Goal: Find specific page/section: Find specific page/section

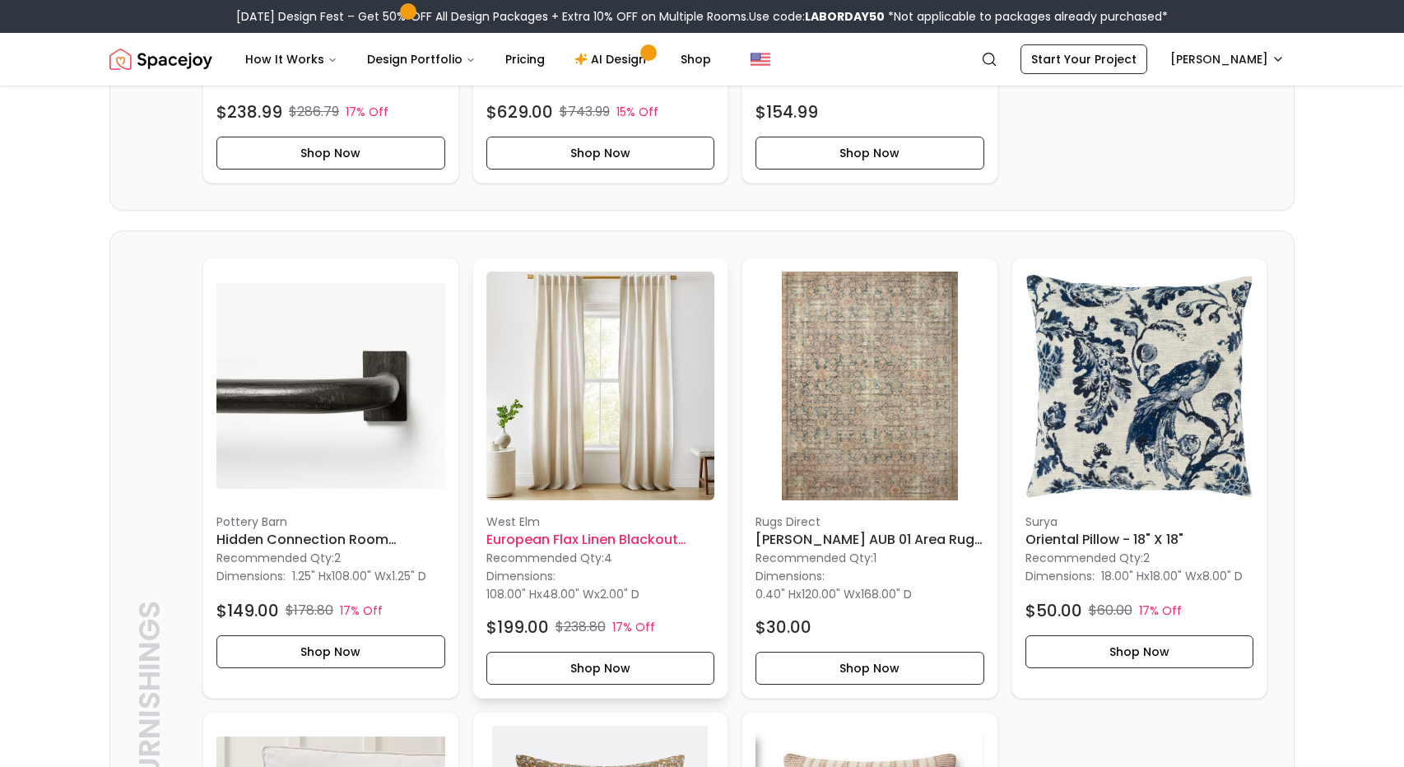
scroll to position [1195, 0]
click at [565, 421] on img at bounding box center [600, 385] width 229 height 229
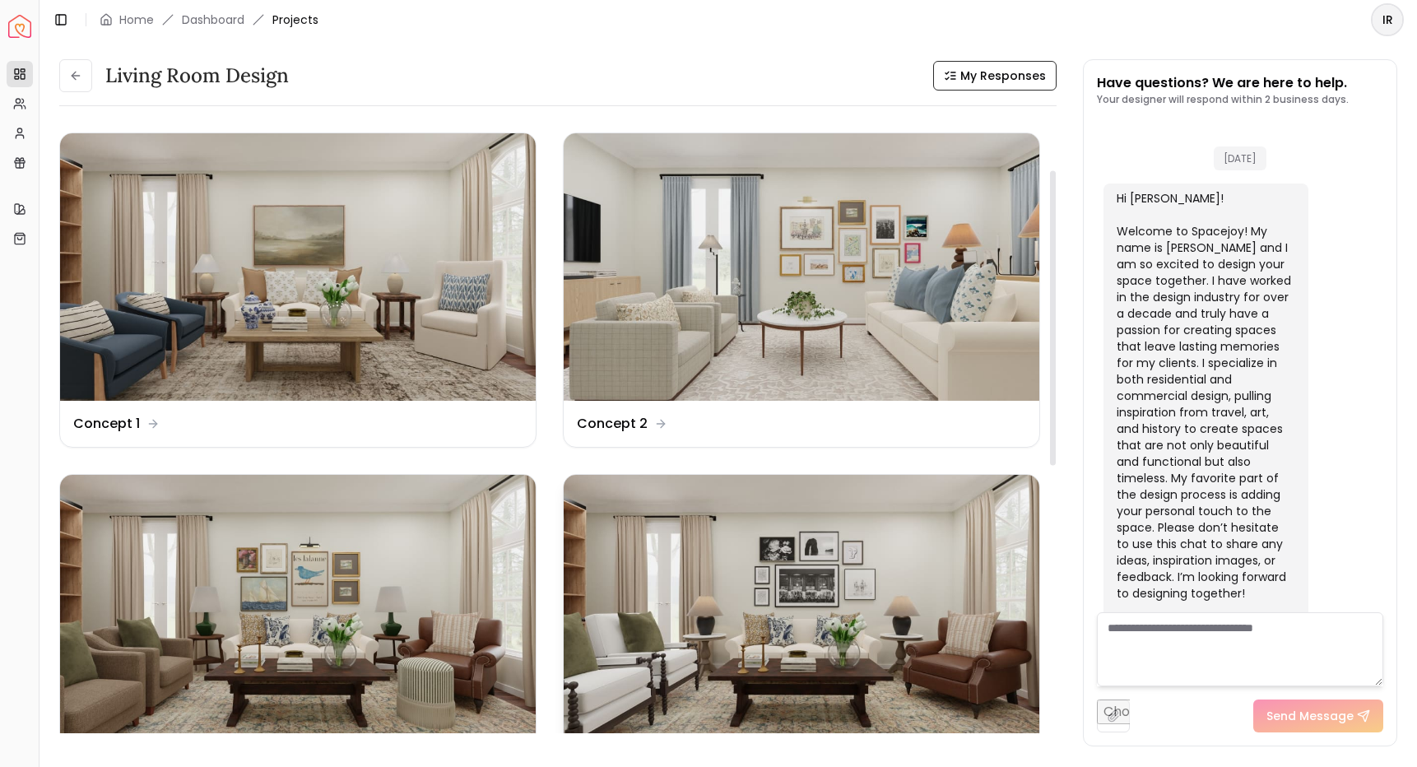
scroll to position [4480, 0]
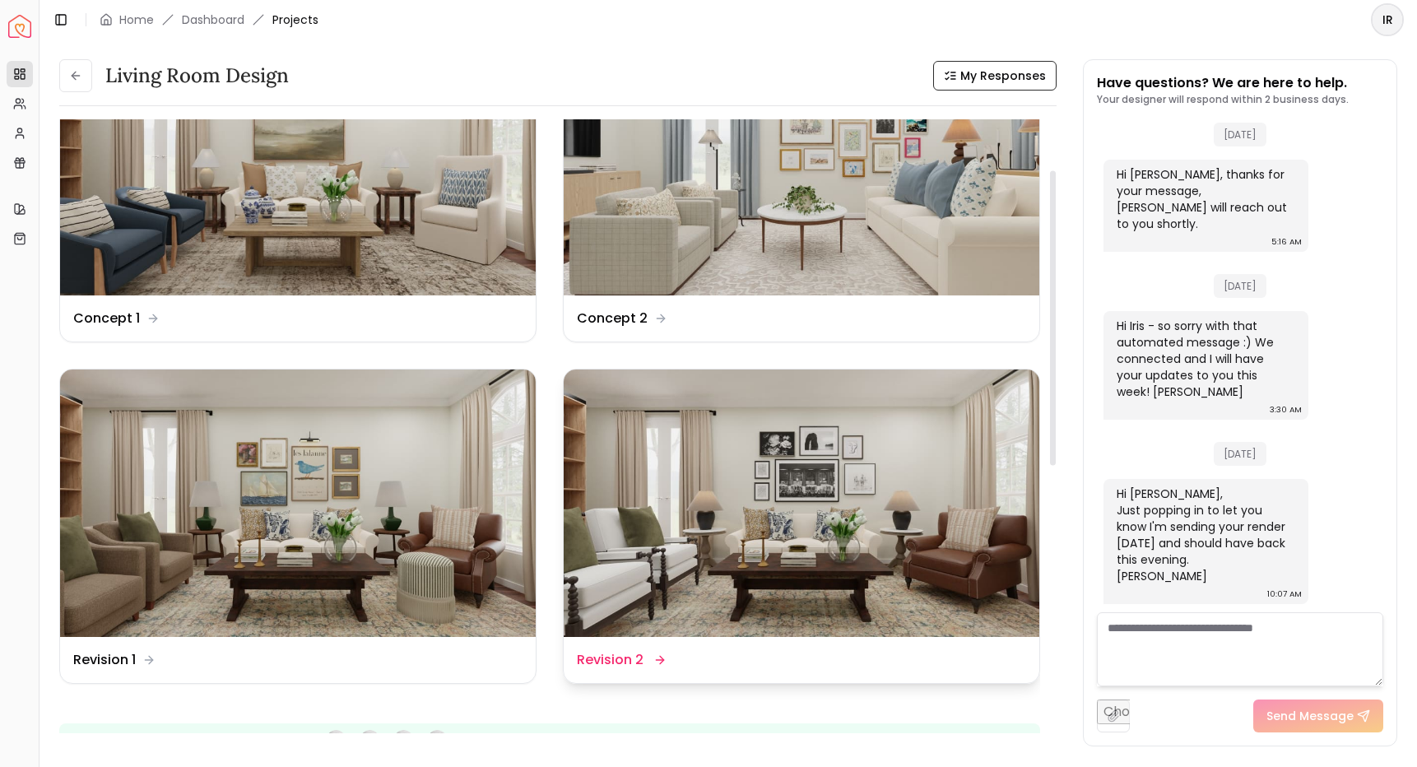
click at [802, 600] on img at bounding box center [802, 503] width 476 height 267
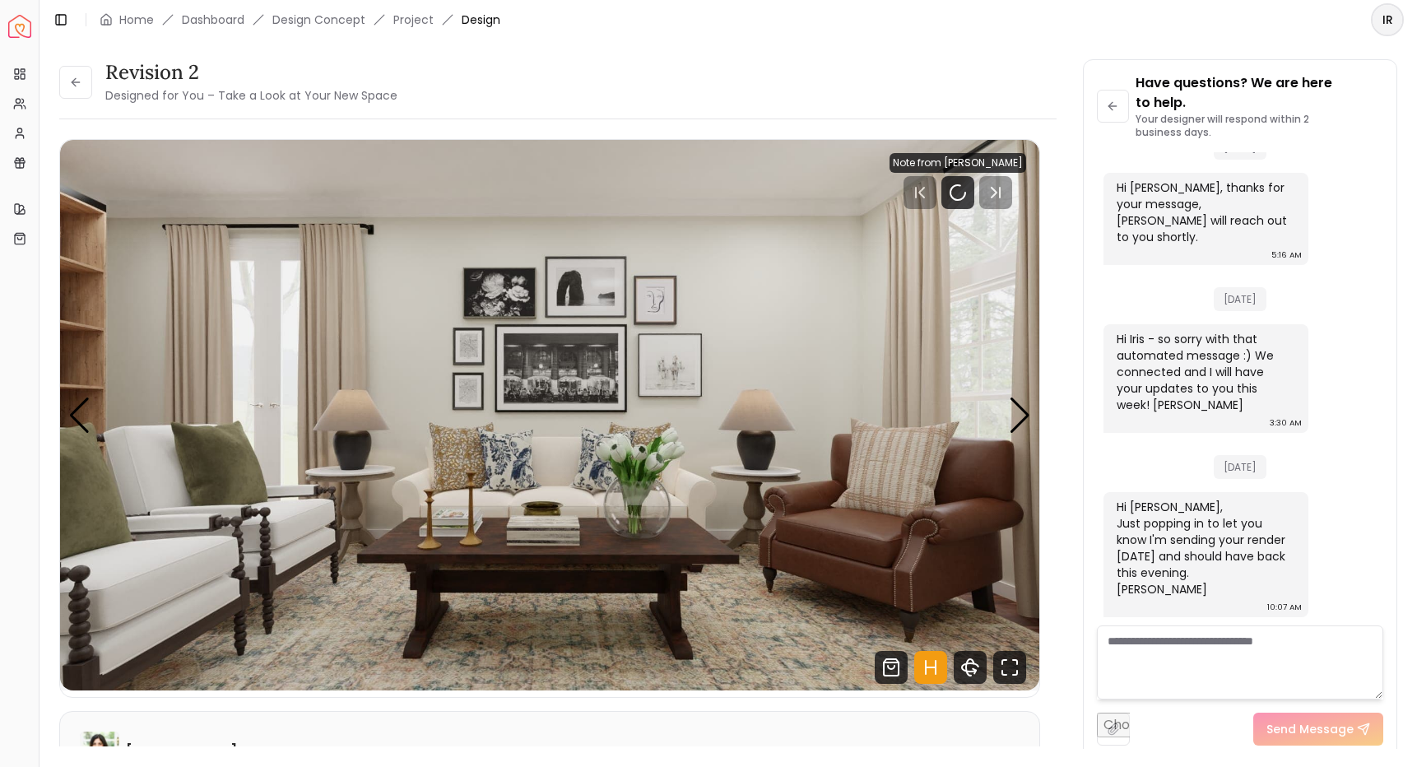
scroll to position [4480, 0]
click at [962, 198] on rect "Pause" at bounding box center [961, 192] width 3 height 13
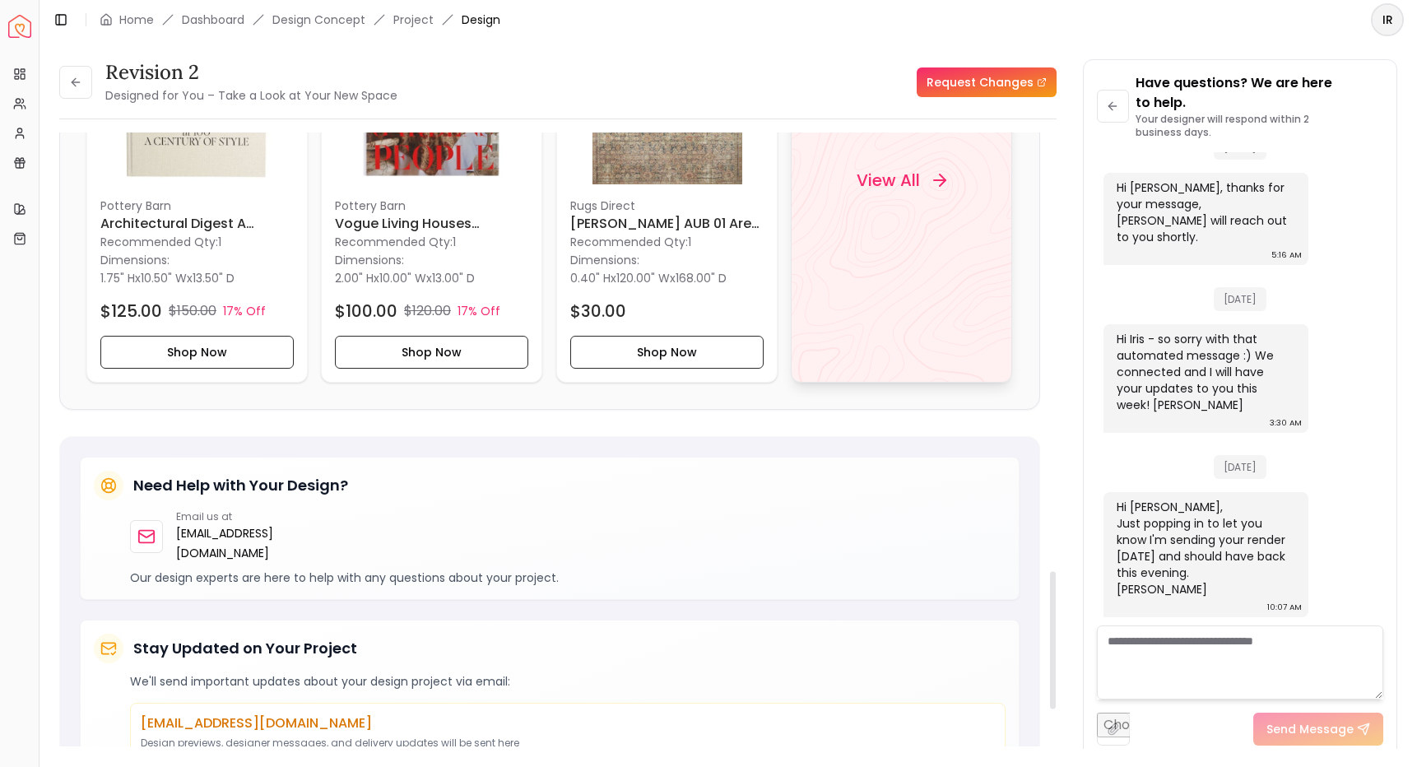
scroll to position [1988, 0]
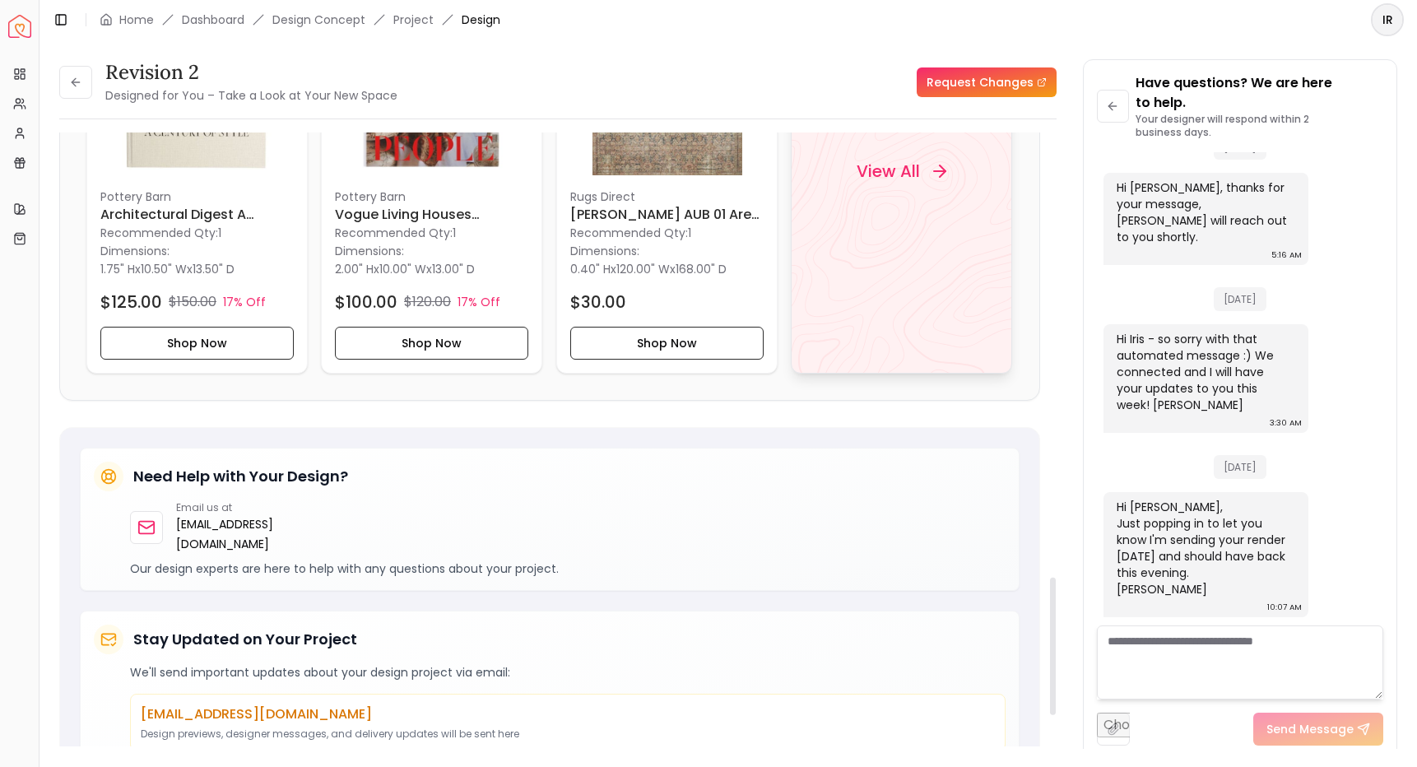
click at [959, 236] on div "View All" at bounding box center [901, 171] width 221 height 406
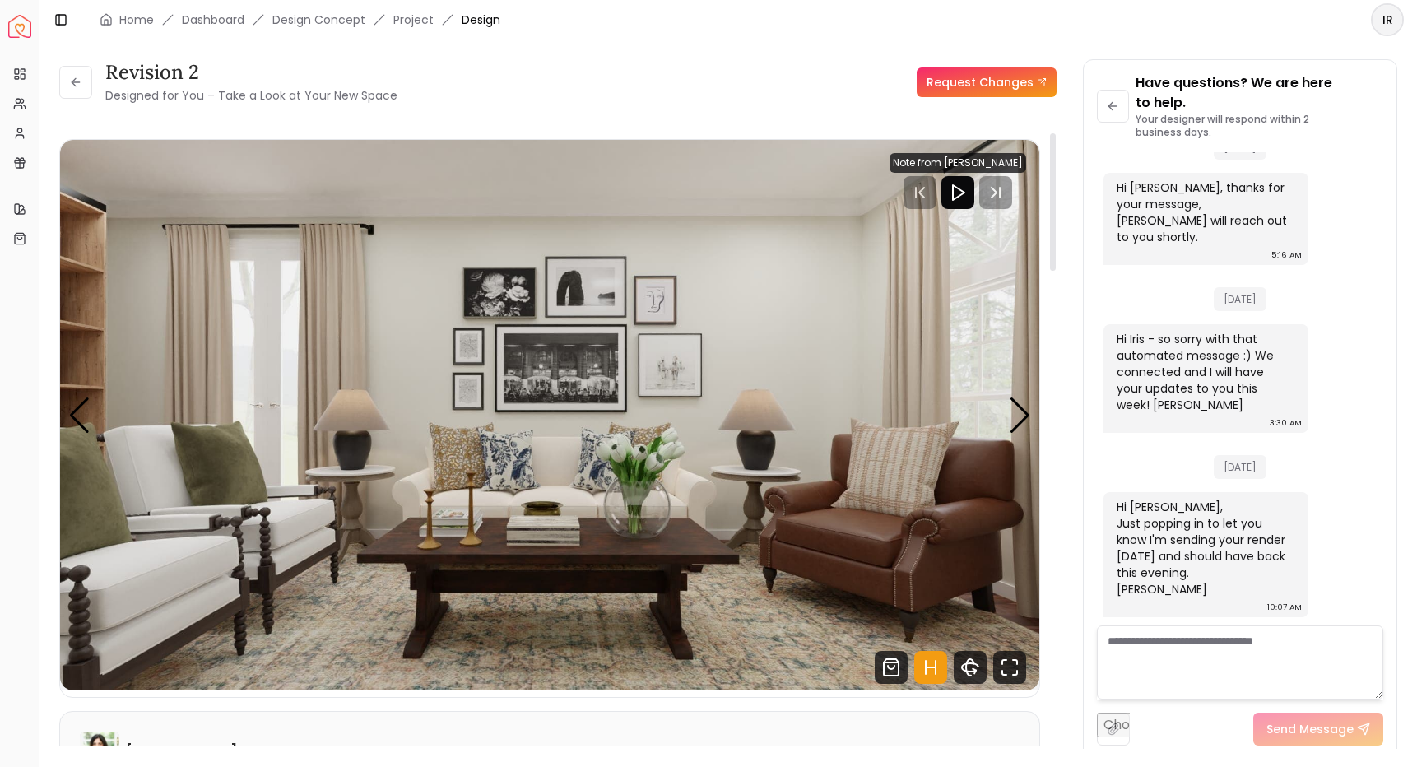
scroll to position [0, 0]
click at [1028, 398] on div "Next slide" at bounding box center [1020, 416] width 22 height 36
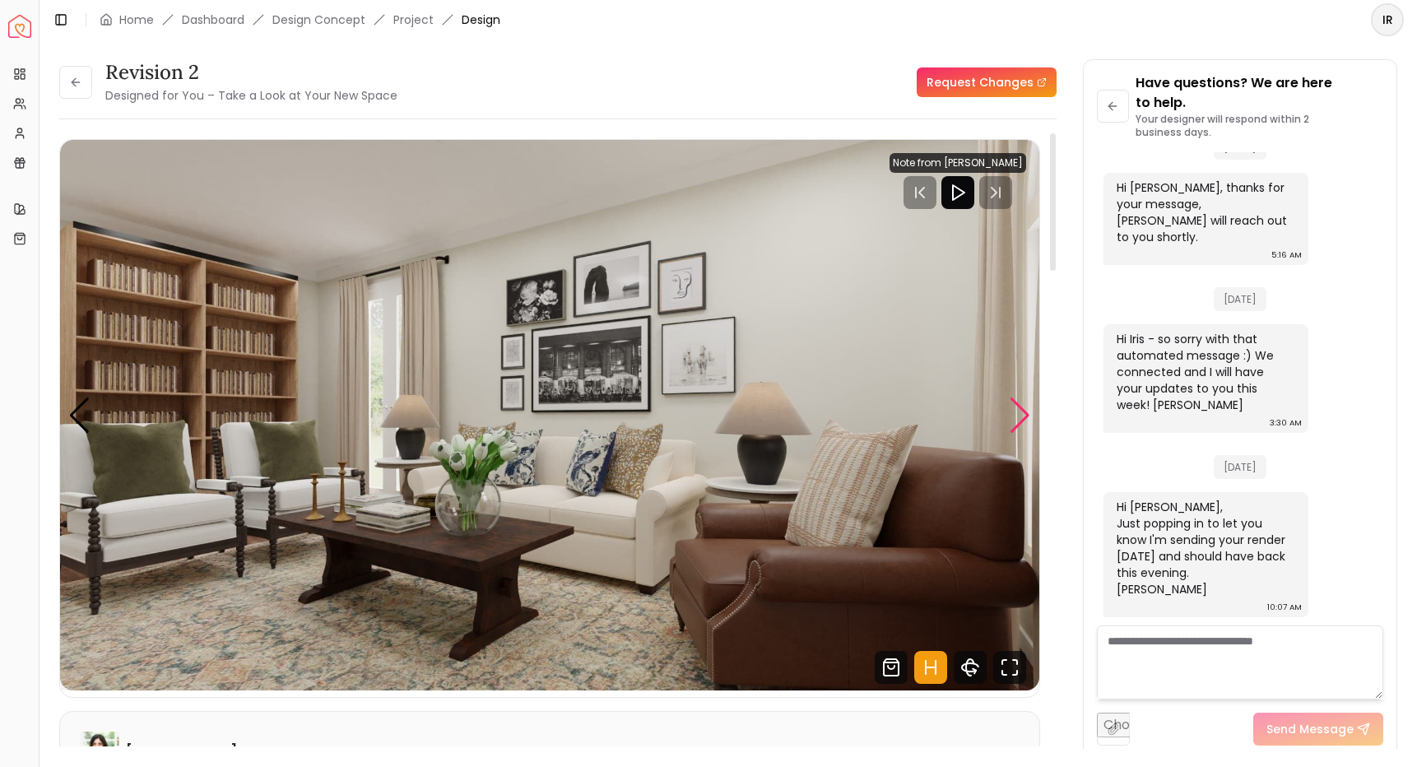
click at [1020, 404] on div "Next slide" at bounding box center [1020, 416] width 22 height 36
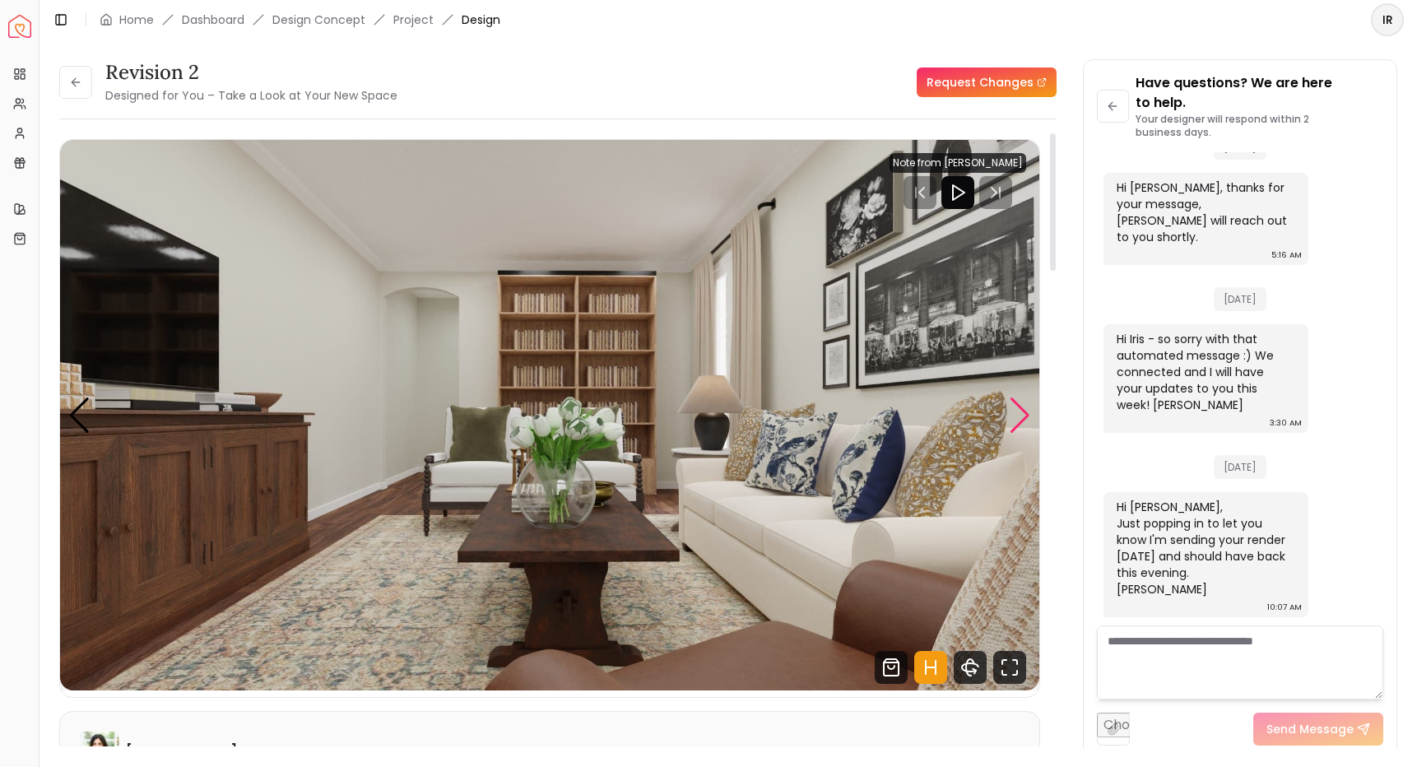
click at [1020, 404] on div "Next slide" at bounding box center [1020, 416] width 22 height 36
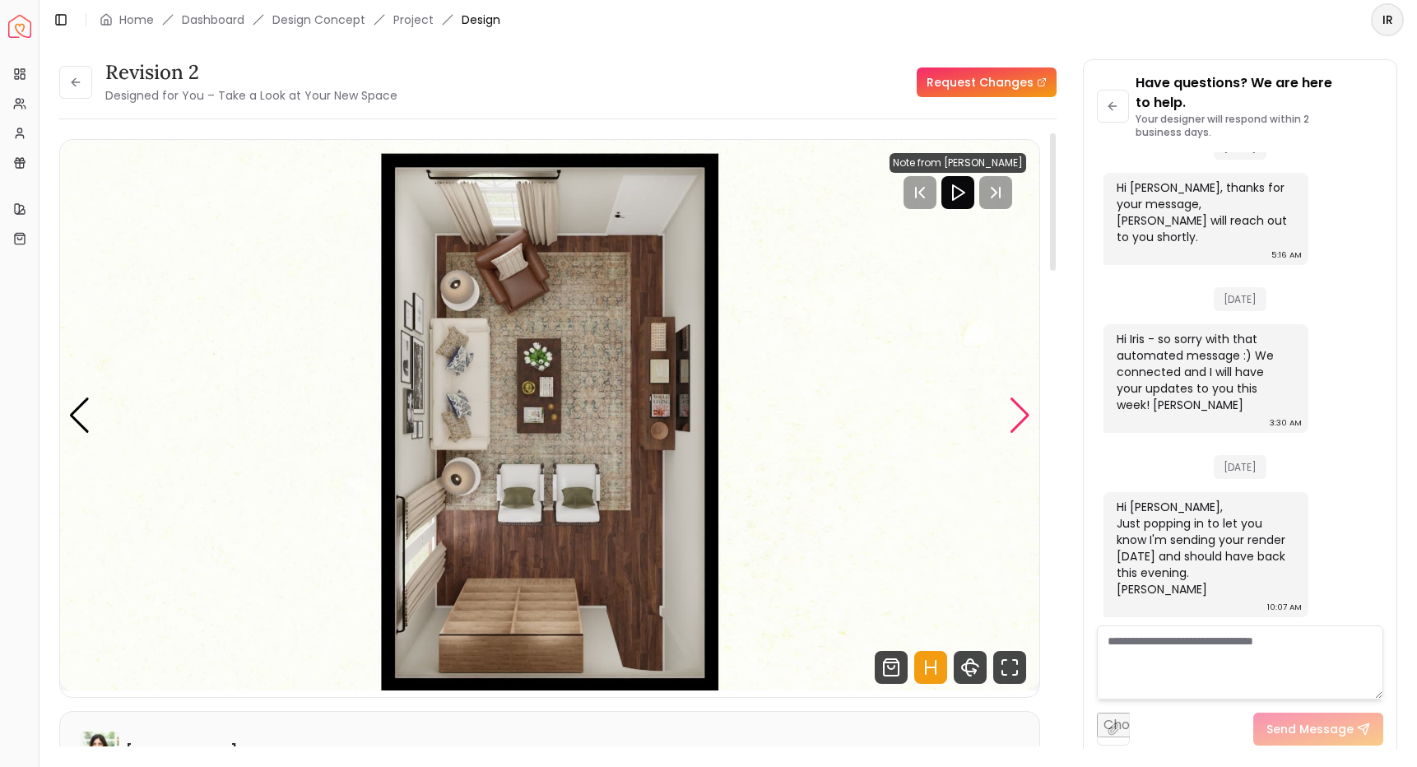
click at [1020, 404] on div "Next slide" at bounding box center [1020, 416] width 22 height 36
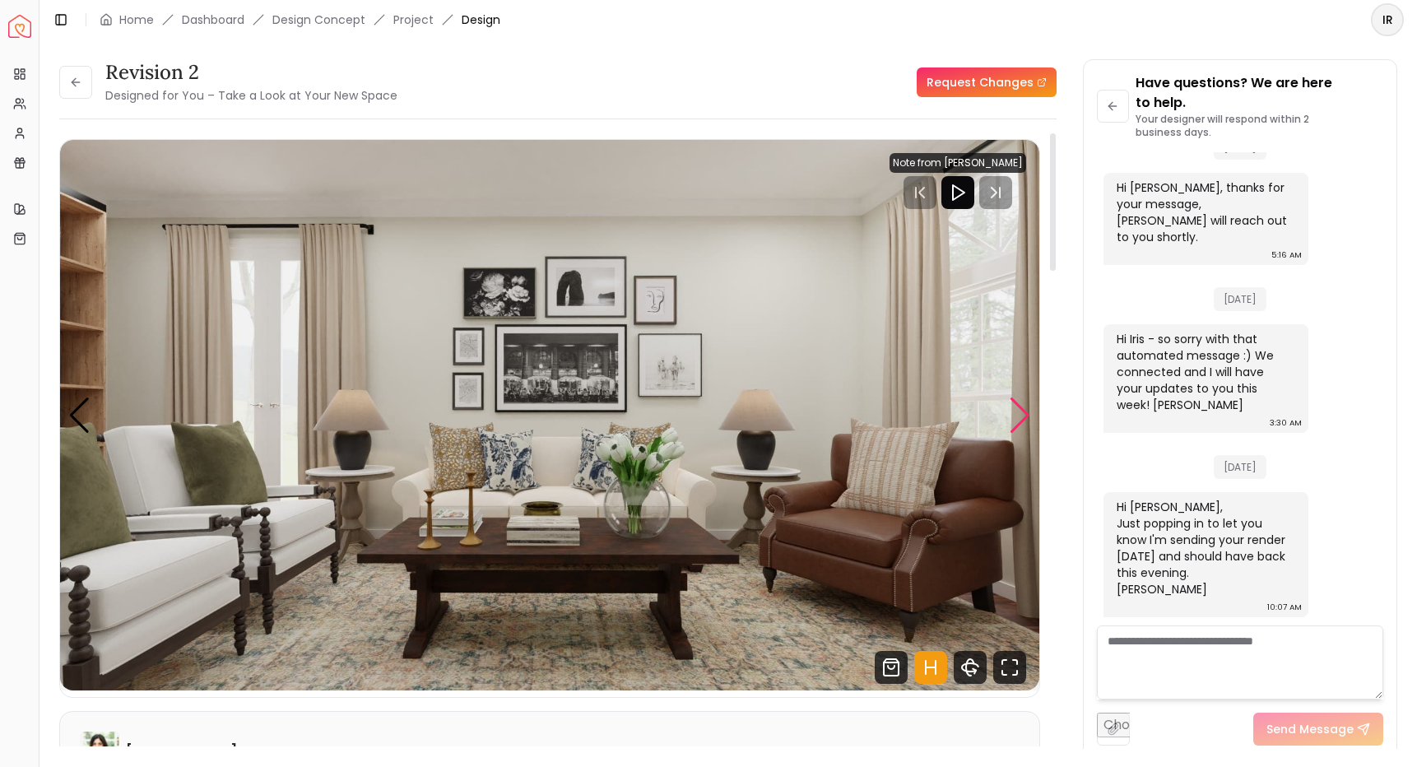
click at [1020, 404] on div "Next slide" at bounding box center [1020, 416] width 22 height 36
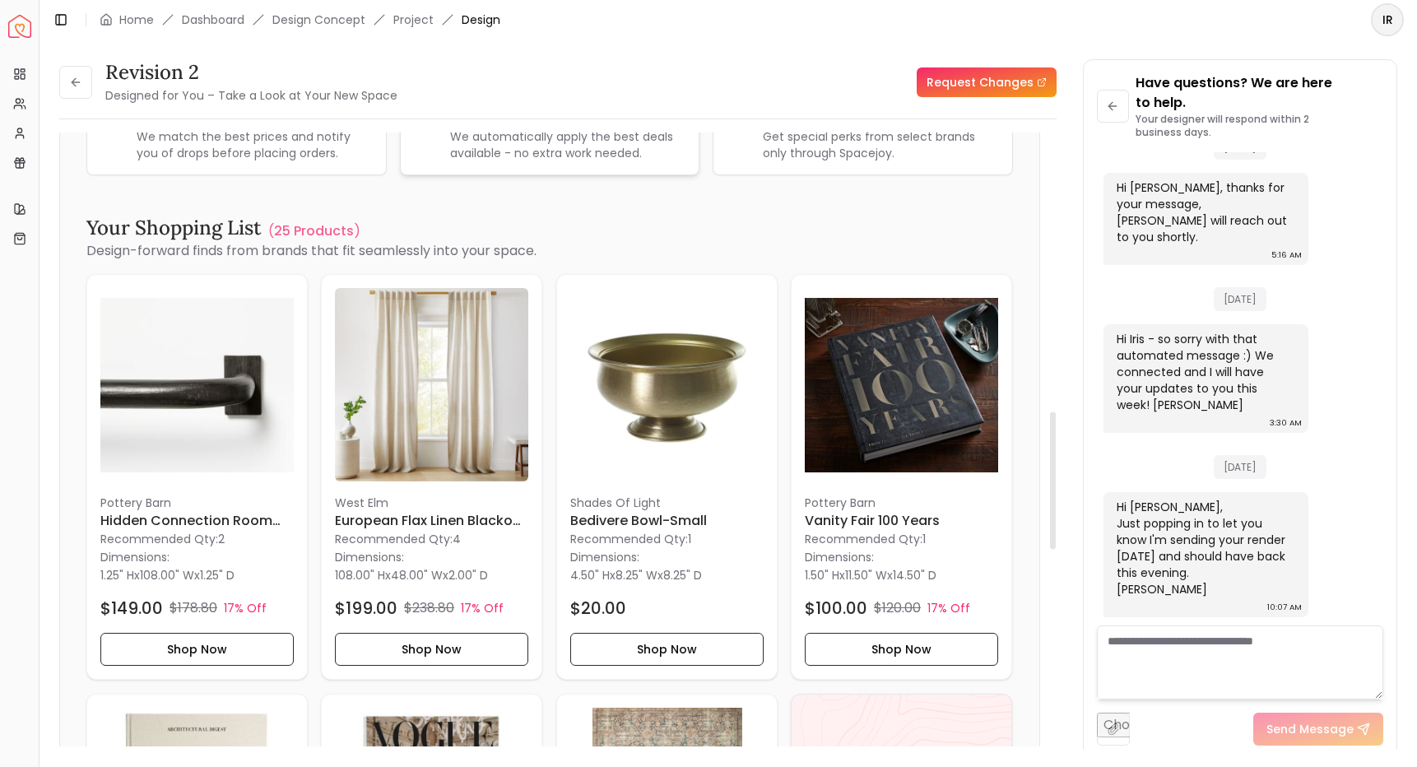
scroll to position [1265, 0]
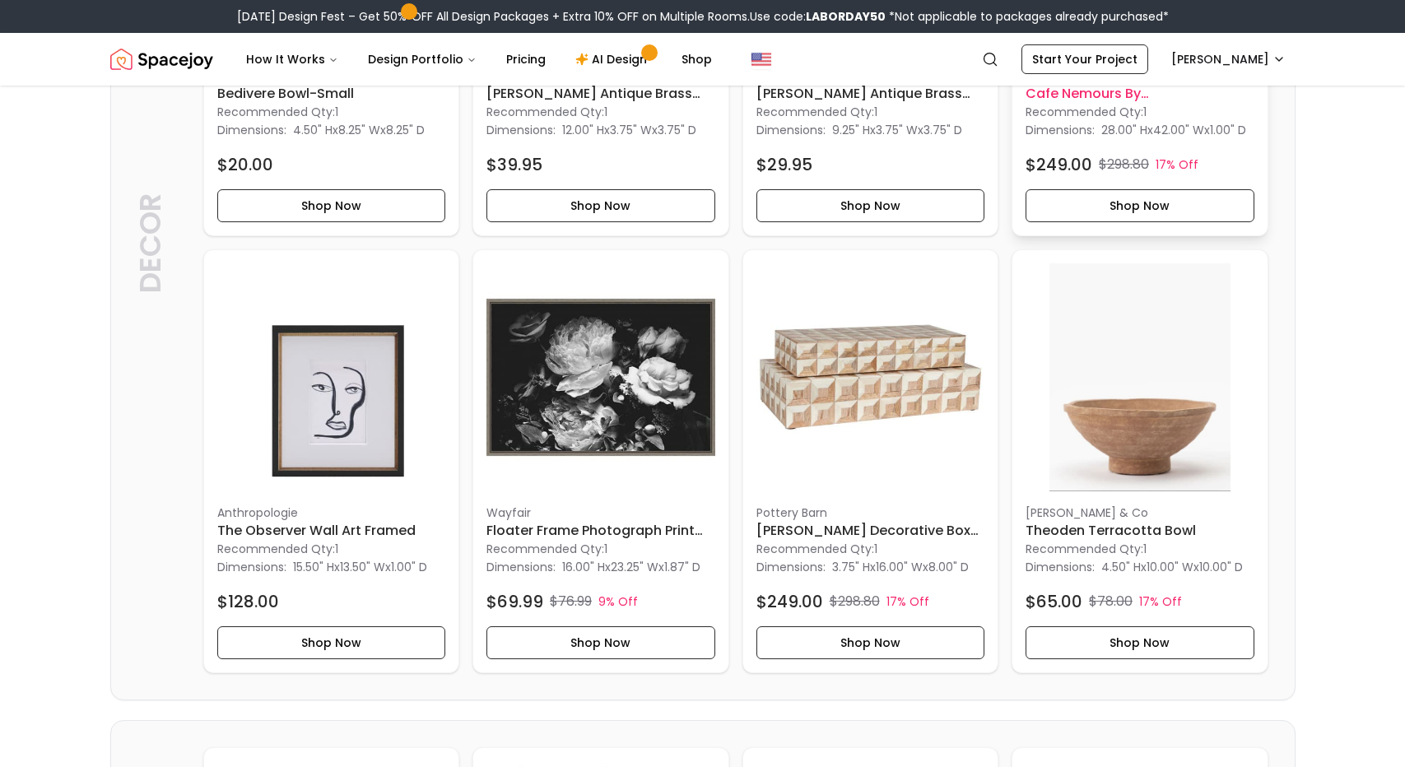
scroll to position [1649, 0]
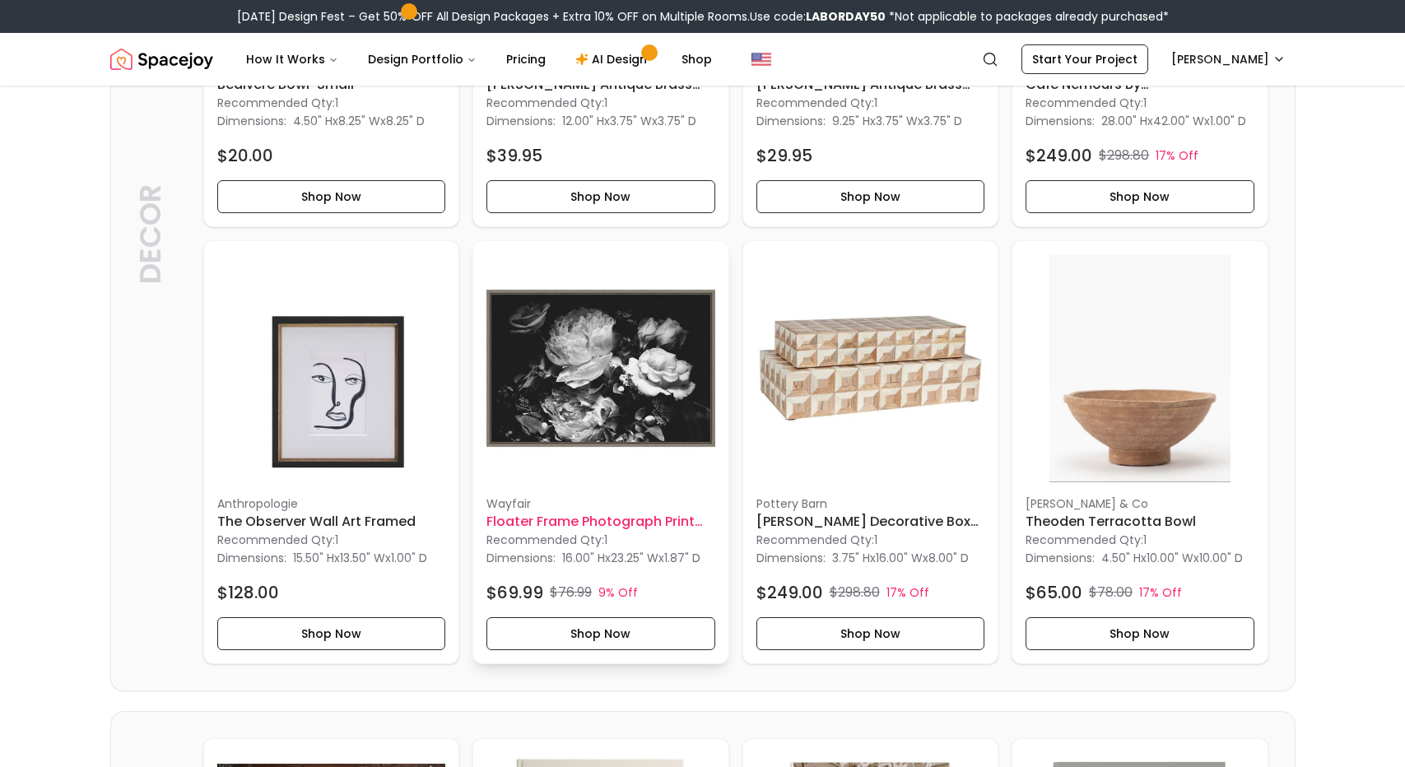
click at [598, 512] on p "Wayfair" at bounding box center [600, 503] width 229 height 16
